Goal: Information Seeking & Learning: Learn about a topic

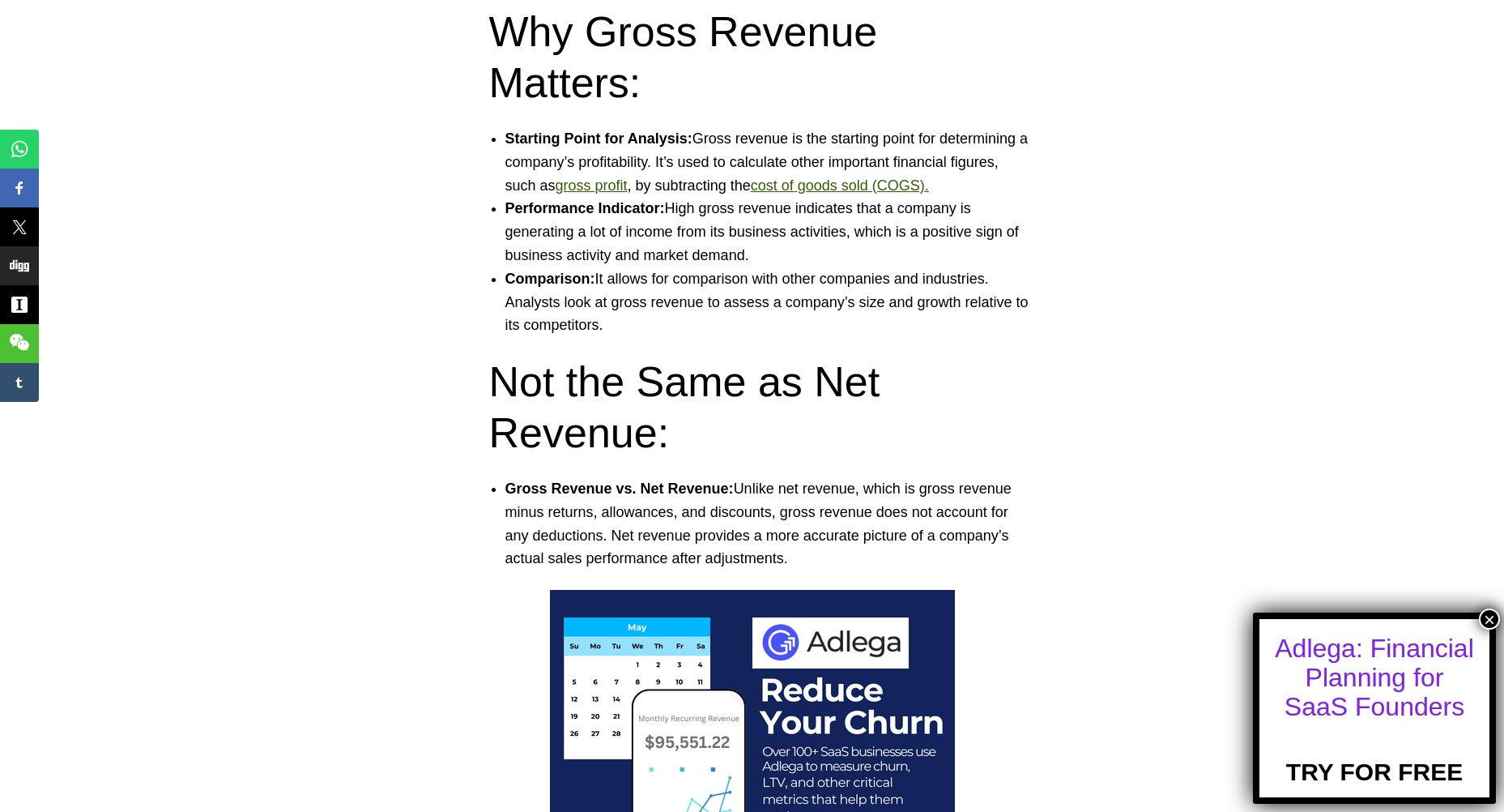
scroll to position [1599, 0]
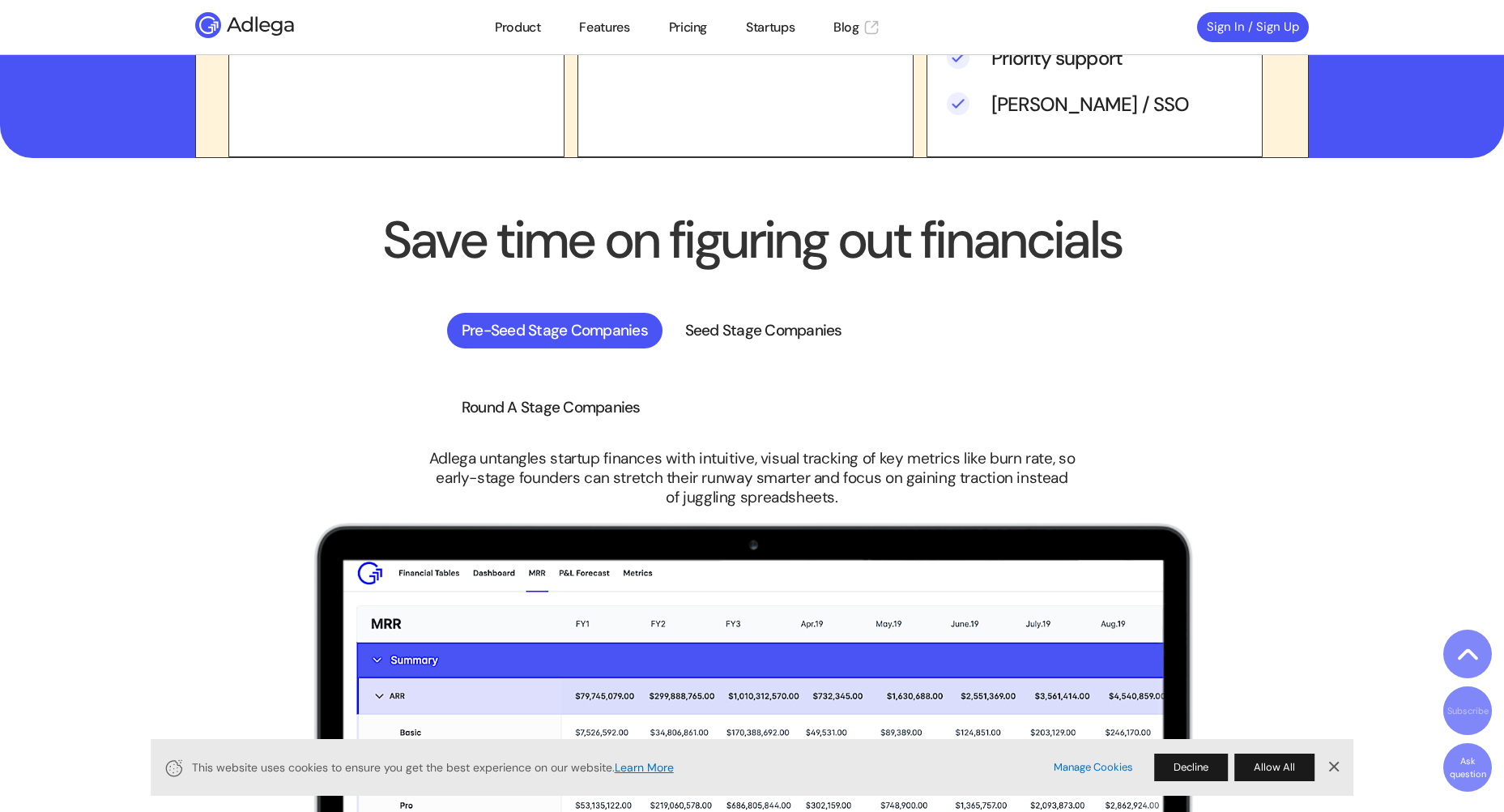
scroll to position [3499, 0]
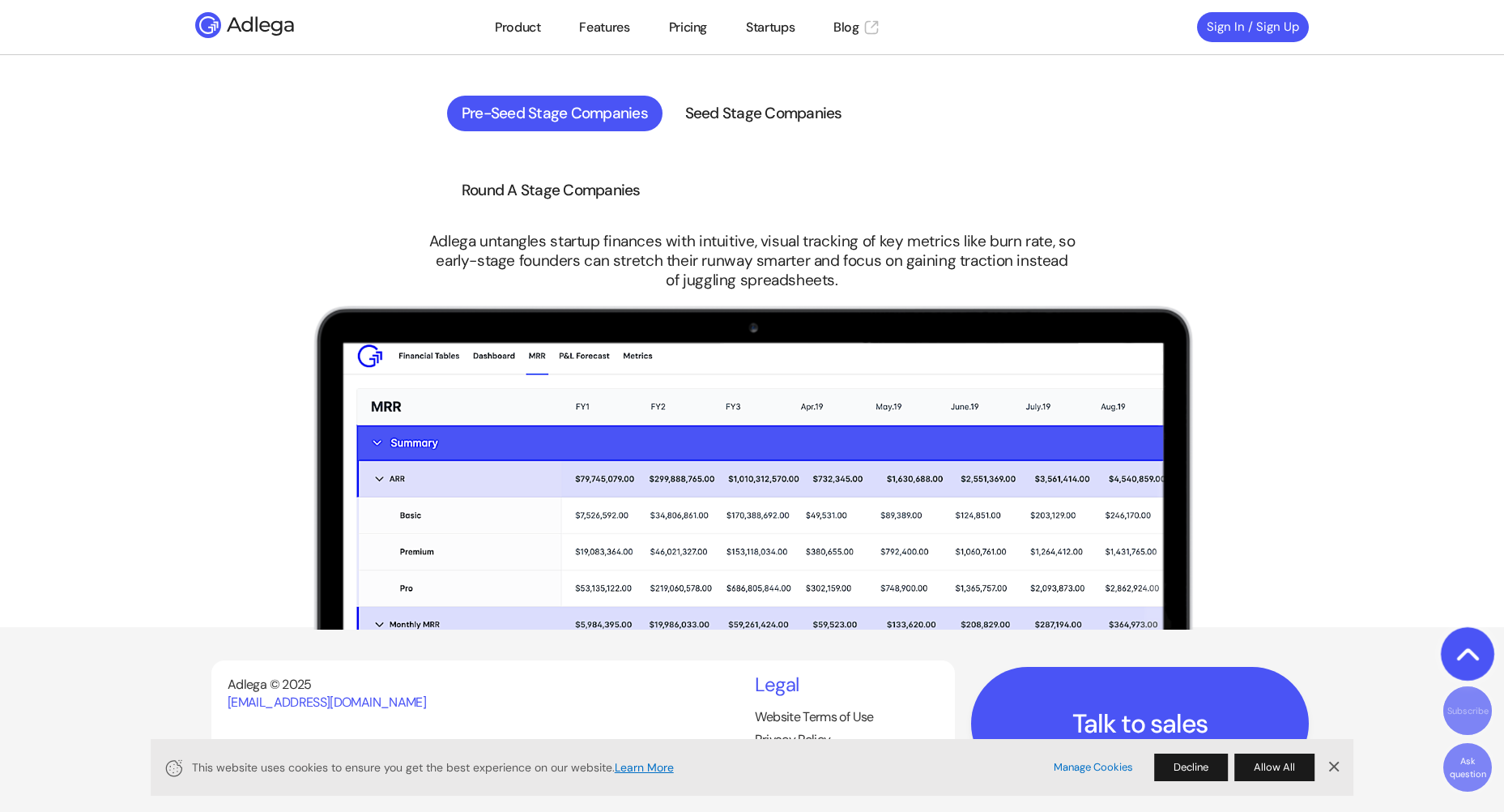
click at [1482, 643] on icon at bounding box center [1468, 653] width 40 height 40
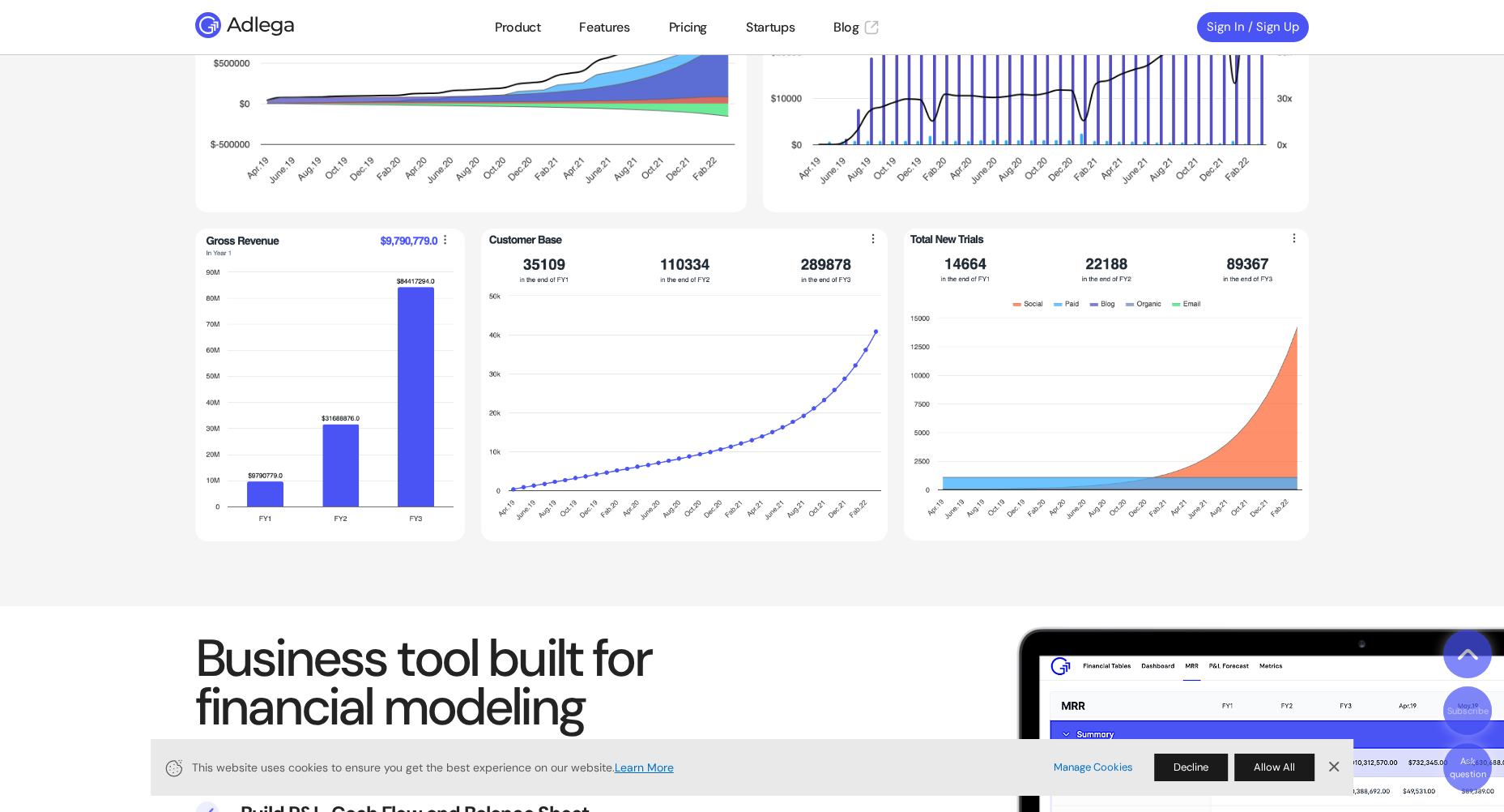
scroll to position [1302, 0]
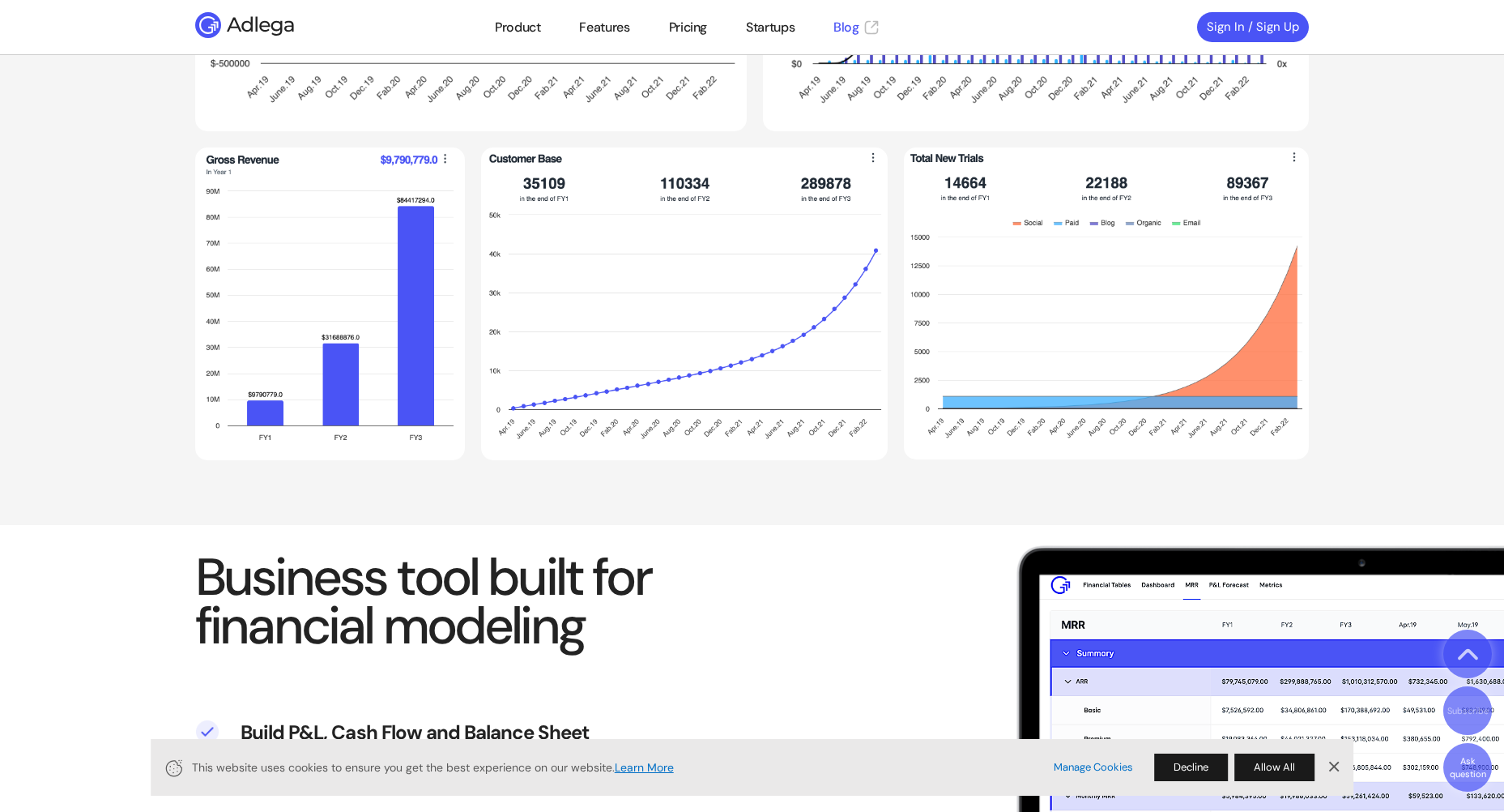
click at [857, 21] on link "Blog" at bounding box center [857, 27] width 46 height 19
